Goal: Information Seeking & Learning: Learn about a topic

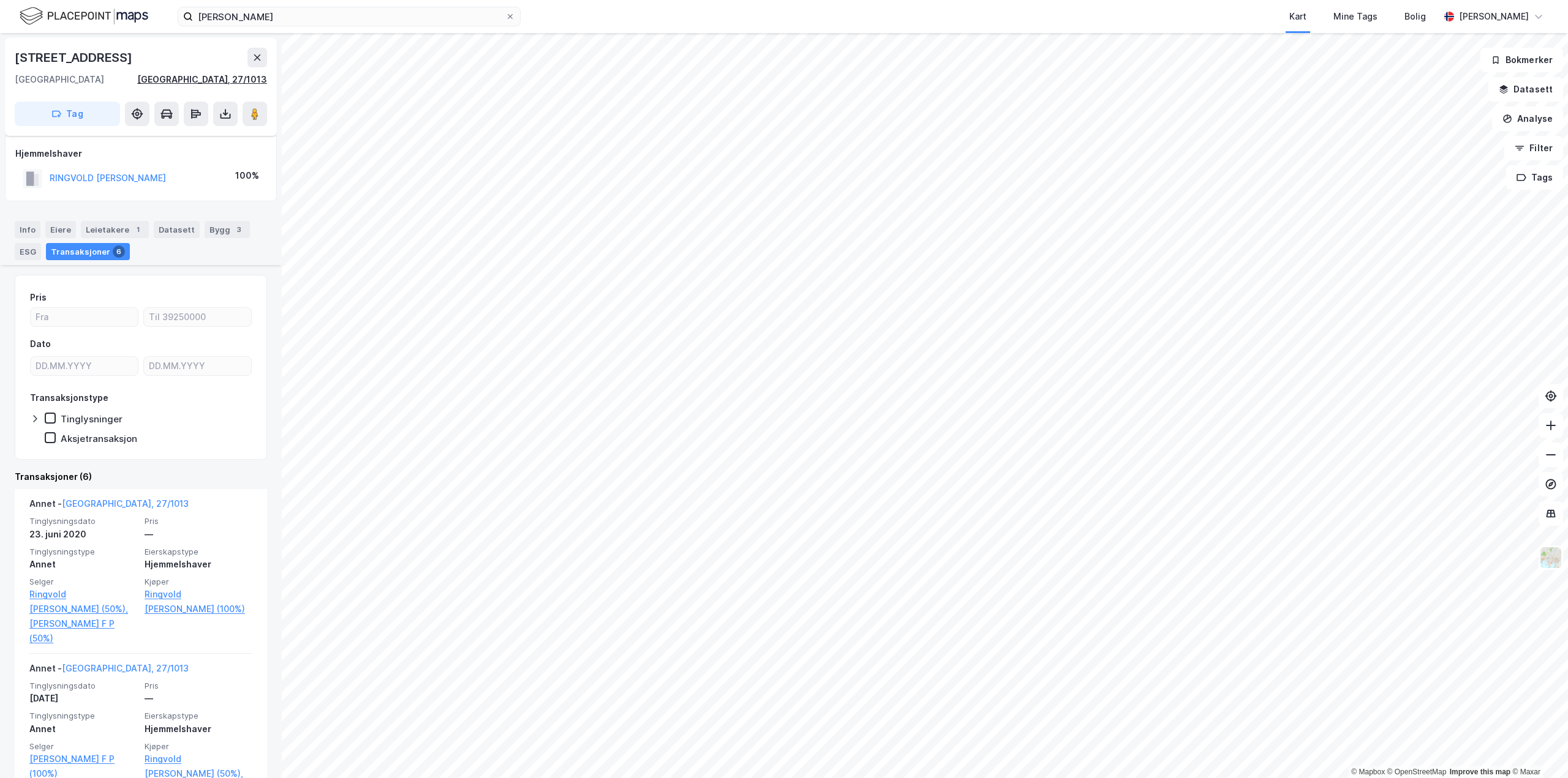
scroll to position [183, 0]
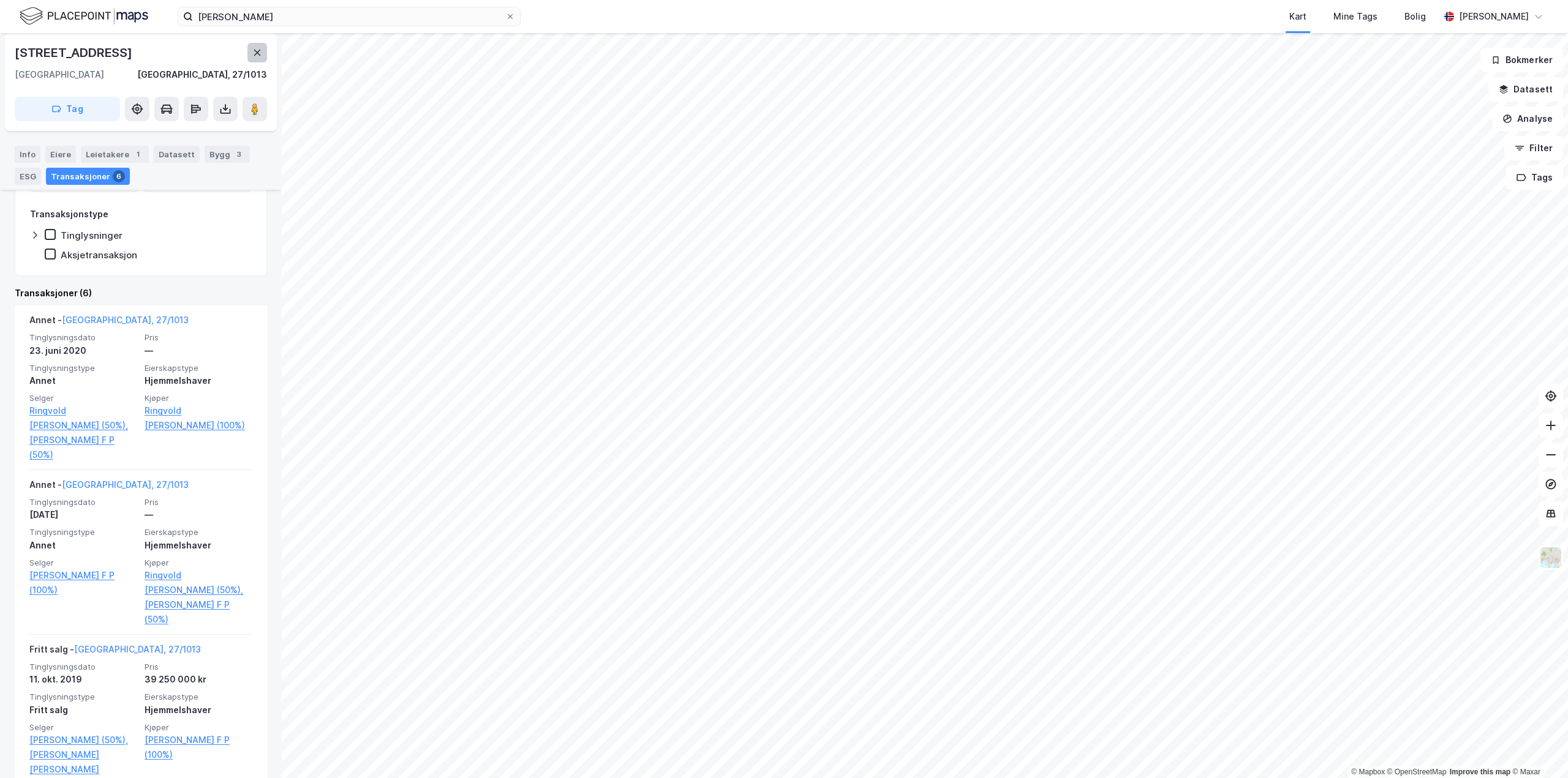
click at [263, 53] on button at bounding box center [257, 52] width 19 height 19
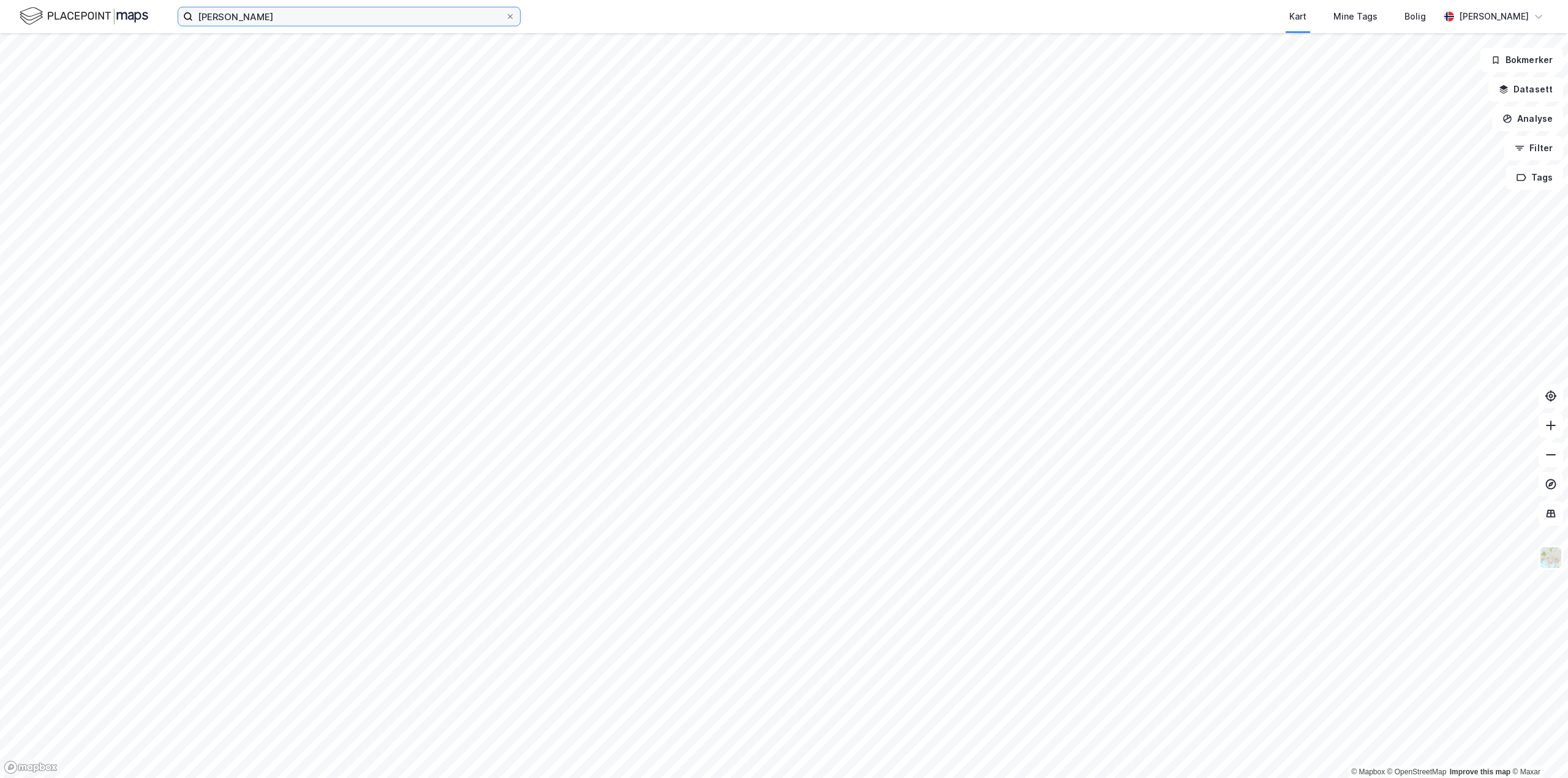
click at [287, 20] on input "[PERSON_NAME]" at bounding box center [349, 16] width 312 height 18
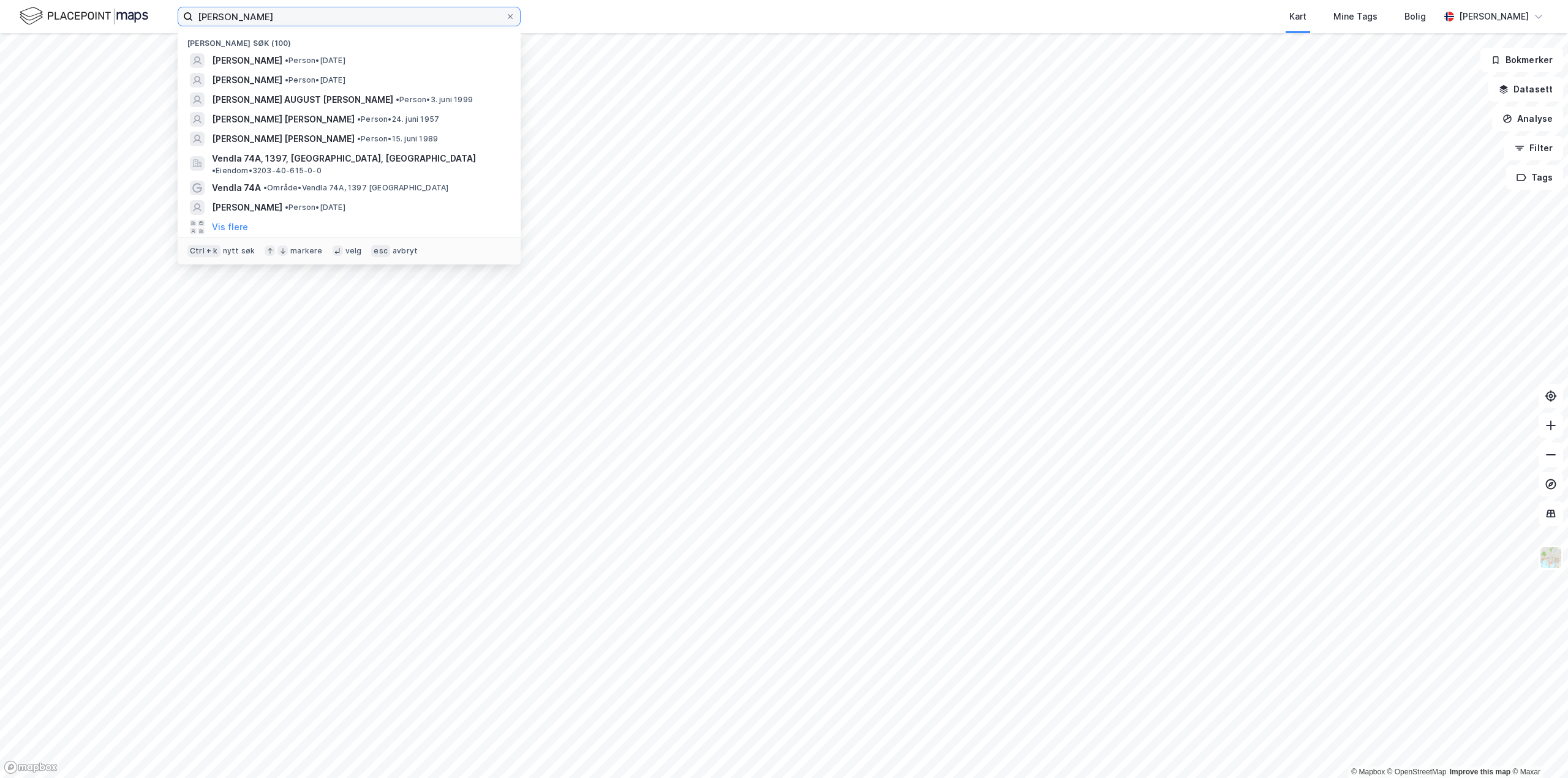
click at [287, 20] on input "[PERSON_NAME]" at bounding box center [349, 16] width 312 height 18
click at [287, 19] on input "[PERSON_NAME]" at bounding box center [349, 16] width 312 height 18
type input "b"
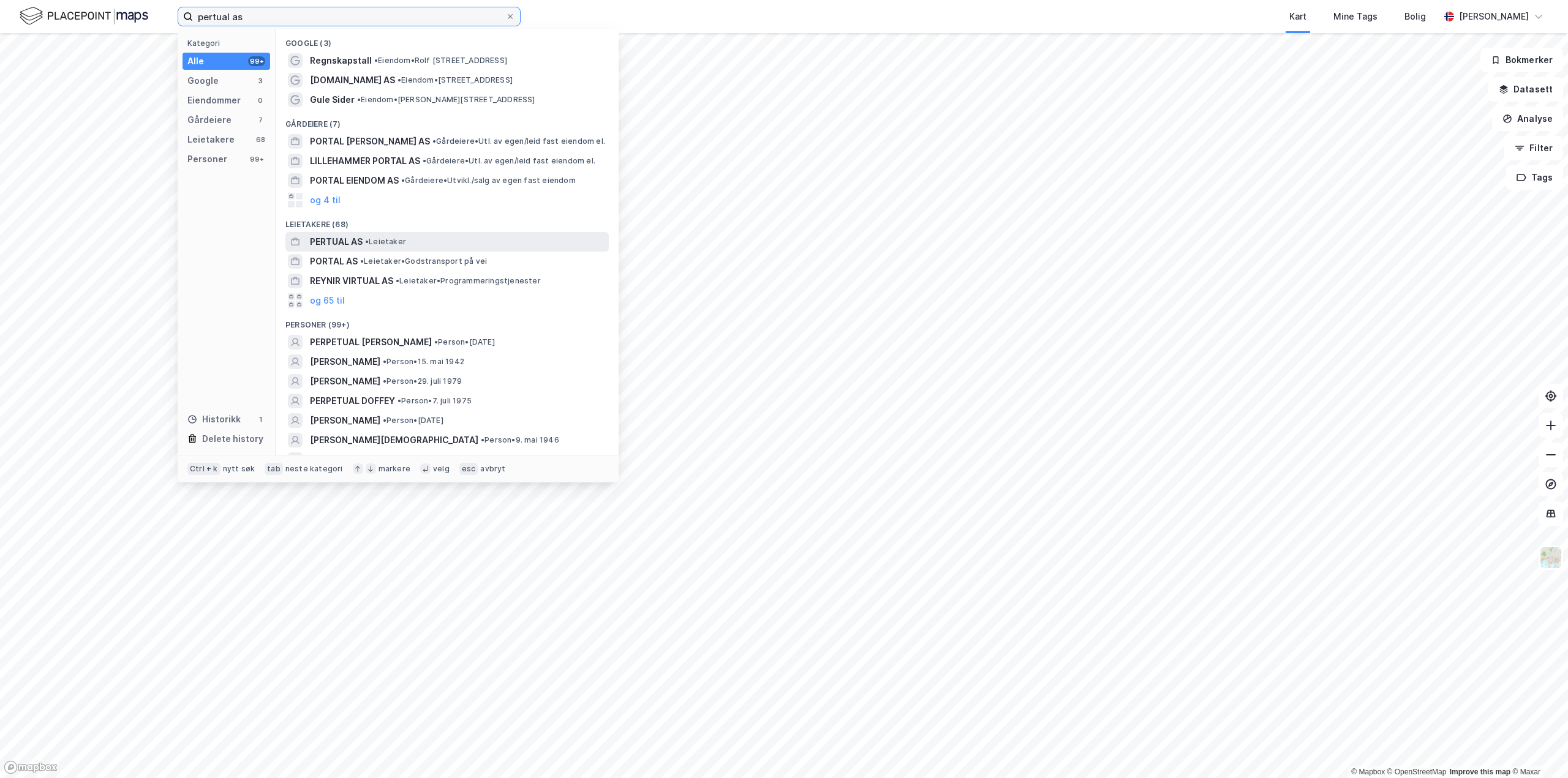
type input "pertual as"
click at [393, 240] on span "• Leietaker" at bounding box center [386, 242] width 41 height 10
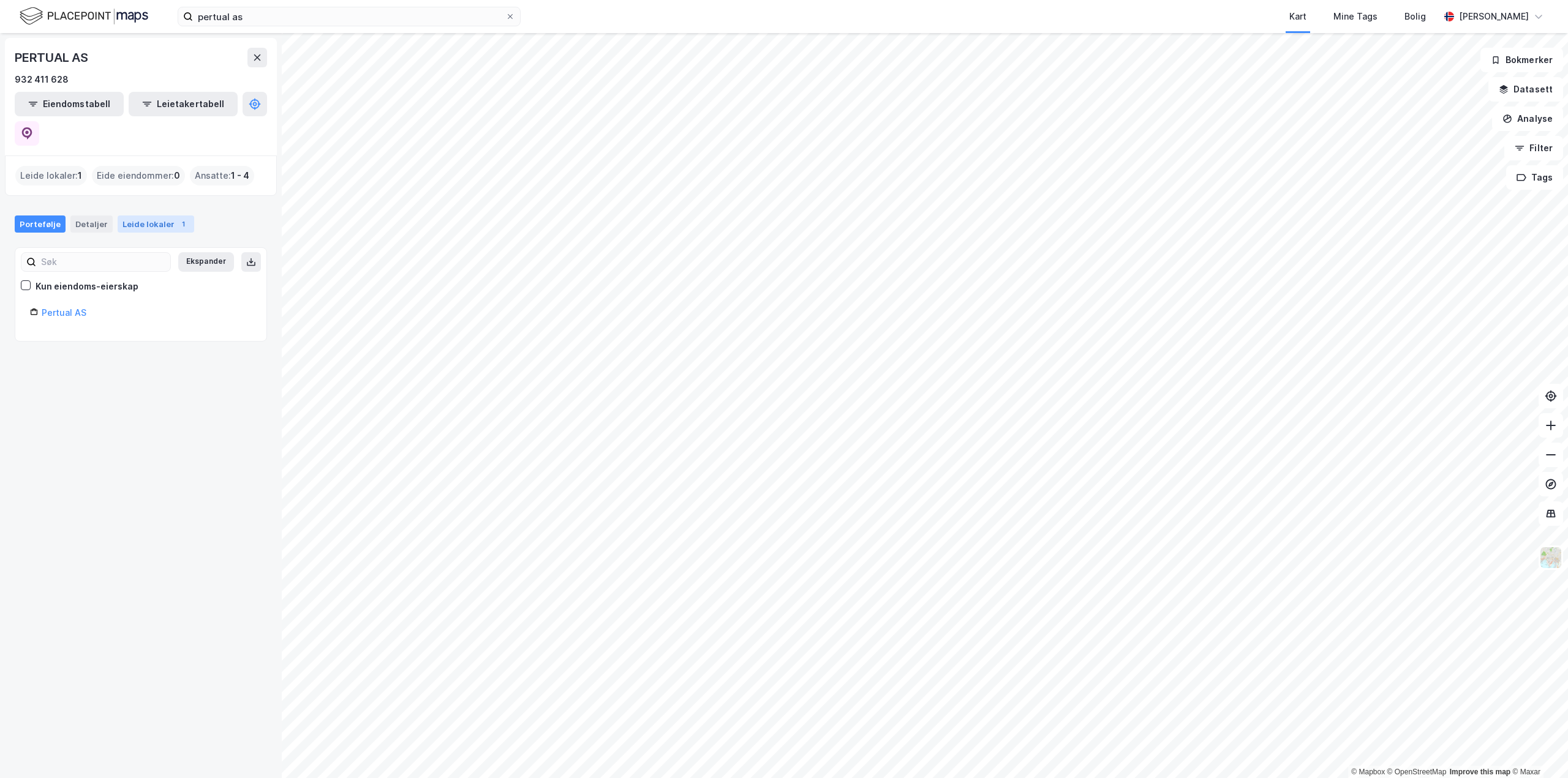
click at [141, 215] on div "Leide lokaler 1" at bounding box center [156, 223] width 76 height 17
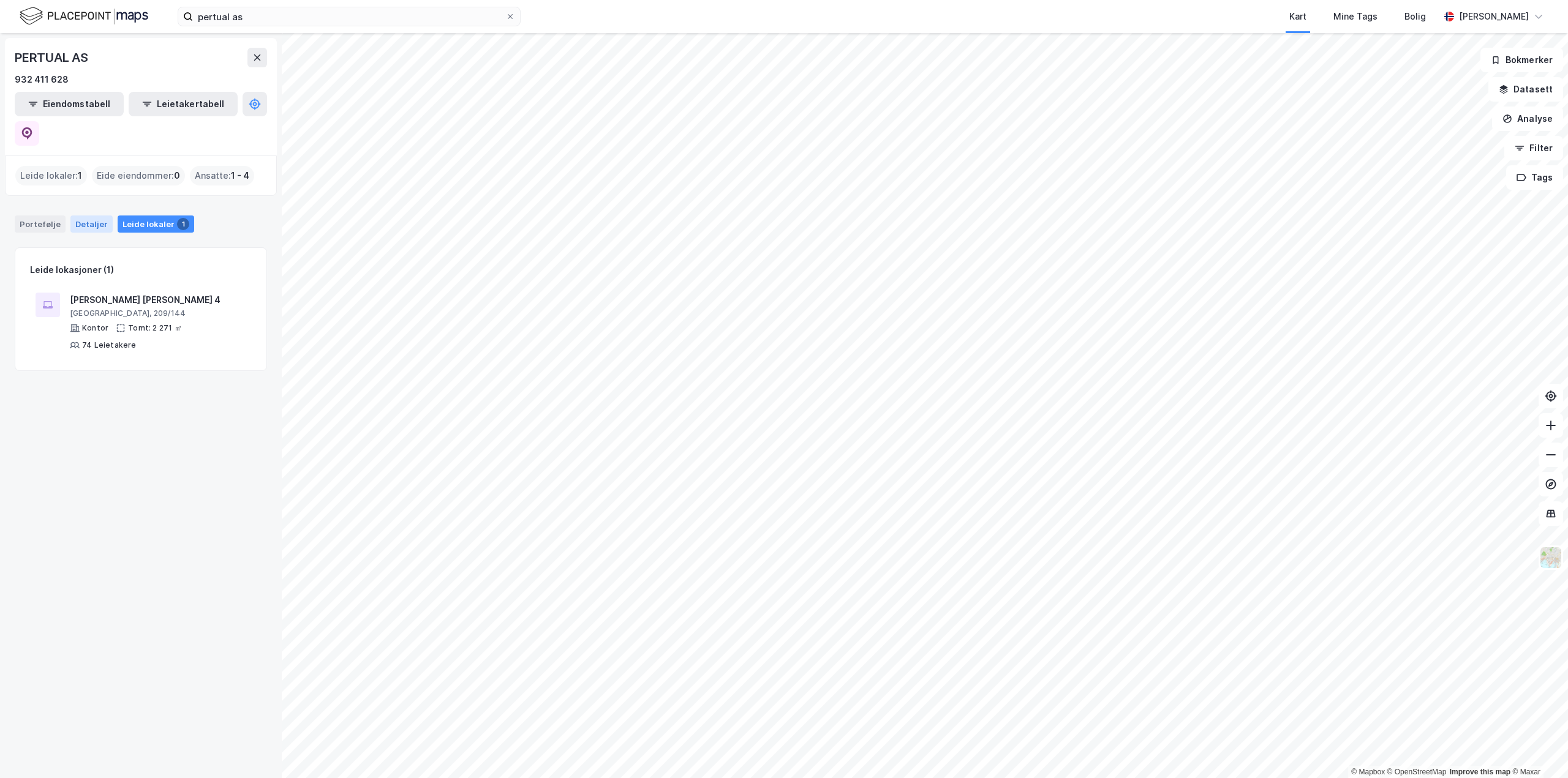
click at [81, 215] on div "Detaljer" at bounding box center [91, 223] width 42 height 17
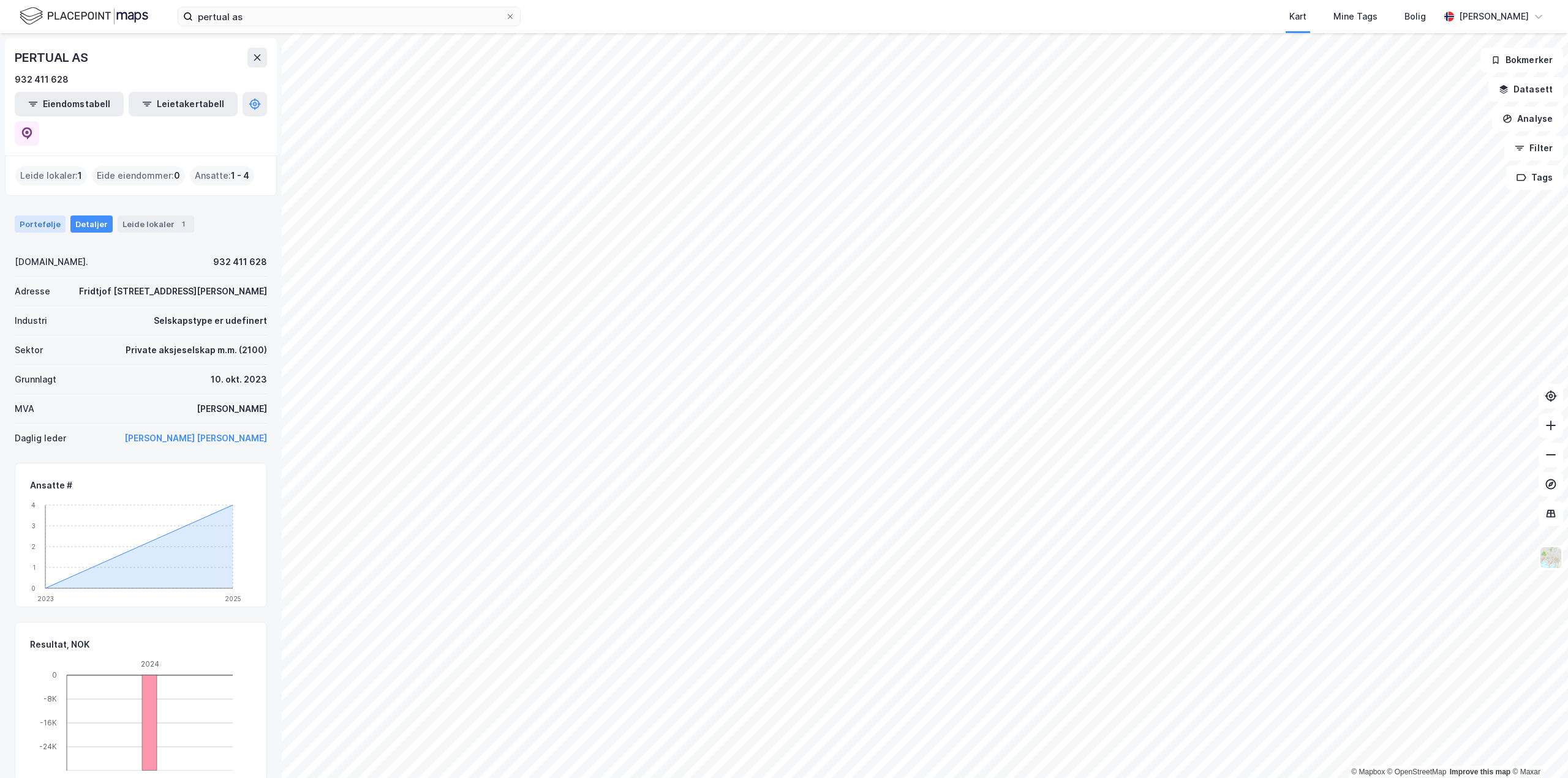
click at [46, 215] on div "Portefølje" at bounding box center [39, 223] width 51 height 17
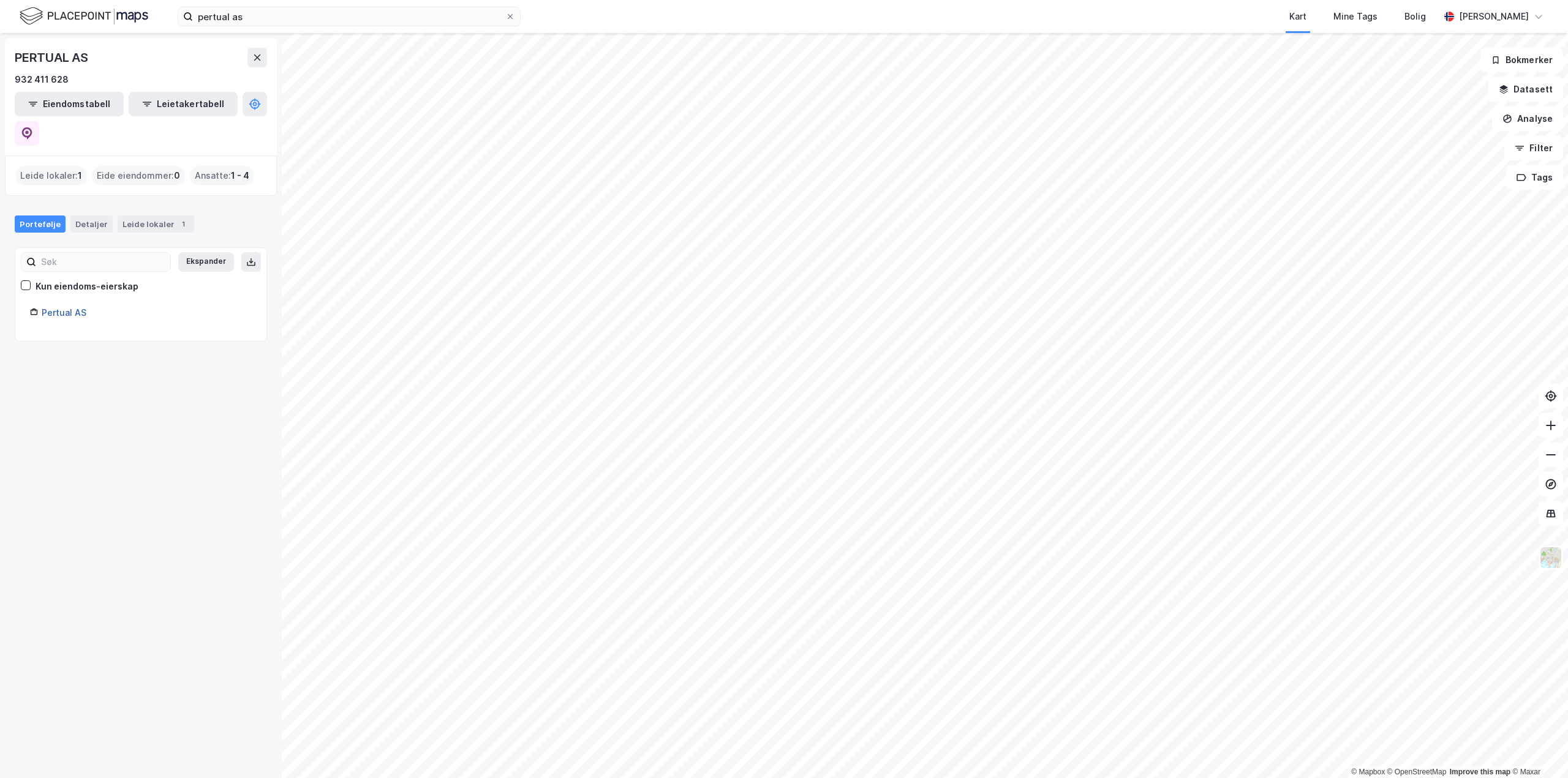
click at [61, 307] on link "Pertual AS" at bounding box center [64, 312] width 44 height 11
click at [63, 307] on link "Pertual AS" at bounding box center [64, 312] width 44 height 11
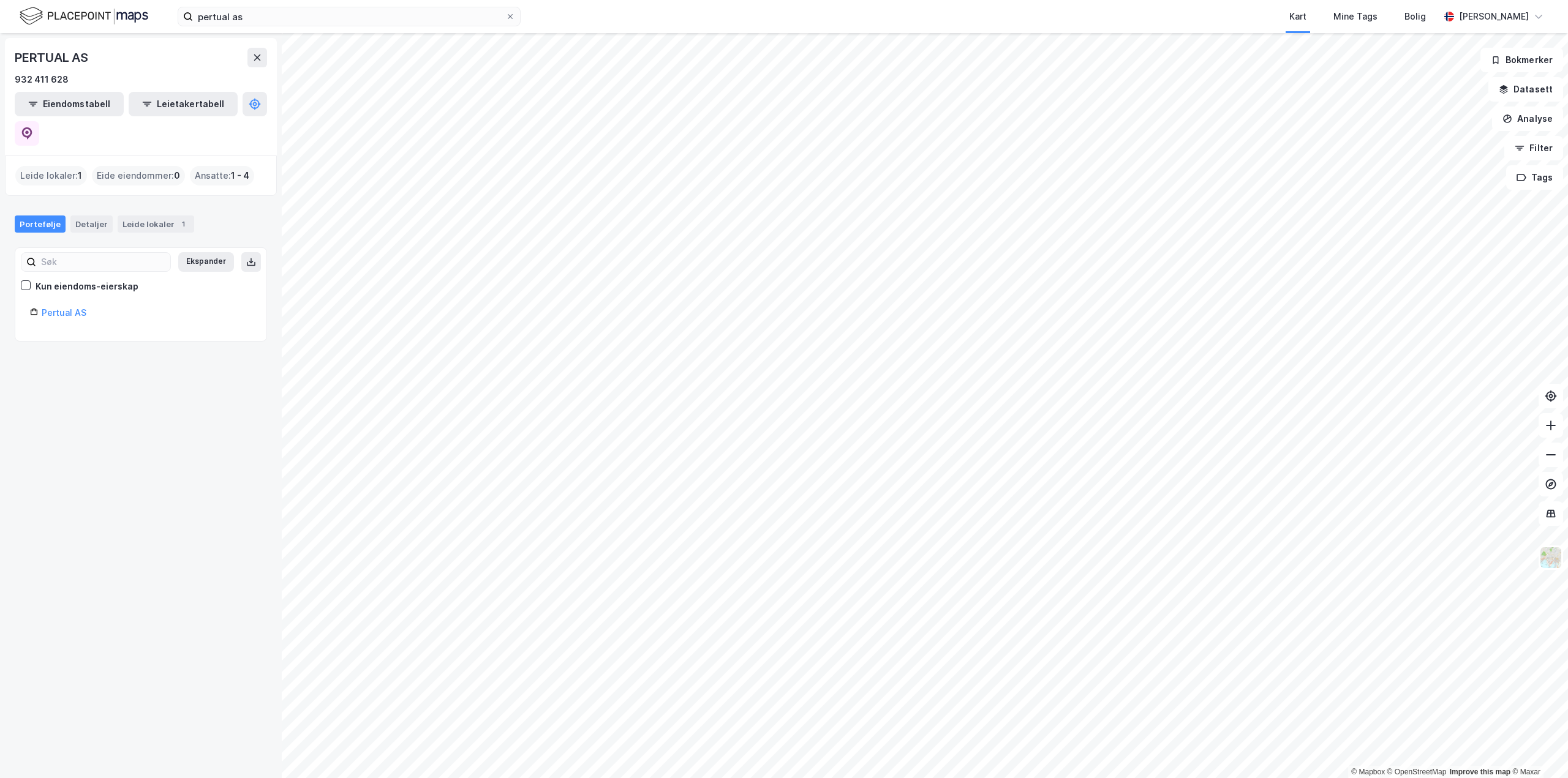
click at [110, 387] on div "PERTUAL AS 932 411 628 Eiendomstabell Leietakertabell Leide lokaler : 1 [PERSON…" at bounding box center [141, 406] width 282 height 745
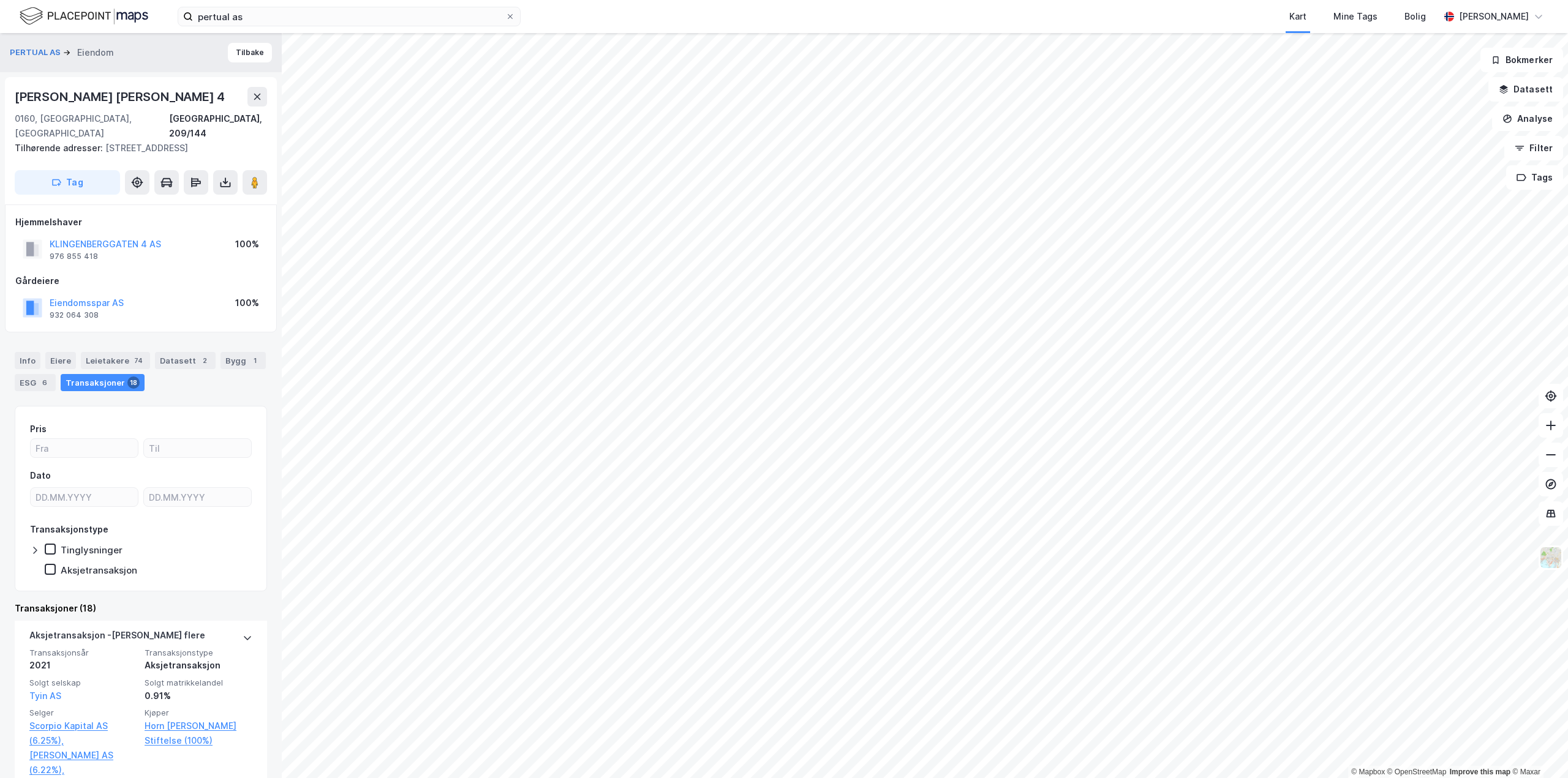
click at [736, 0] on html "pertual as Kart Mine Tags [PERSON_NAME] [PERSON_NAME] © Mapbox © OpenStreetMap …" at bounding box center [784, 389] width 1568 height 778
click at [186, 618] on div "© Mapbox © OpenStreetMap Improve this map © Maxar PERTUAL AS [PERSON_NAME] Frid…" at bounding box center [784, 406] width 1568 height 745
click at [264, 193] on div "© Mapbox © OpenStreetMap Improve this map © Maxar PERTUAL AS [PERSON_NAME] Frid…" at bounding box center [784, 406] width 1568 height 745
